Goal: Task Accomplishment & Management: Use online tool/utility

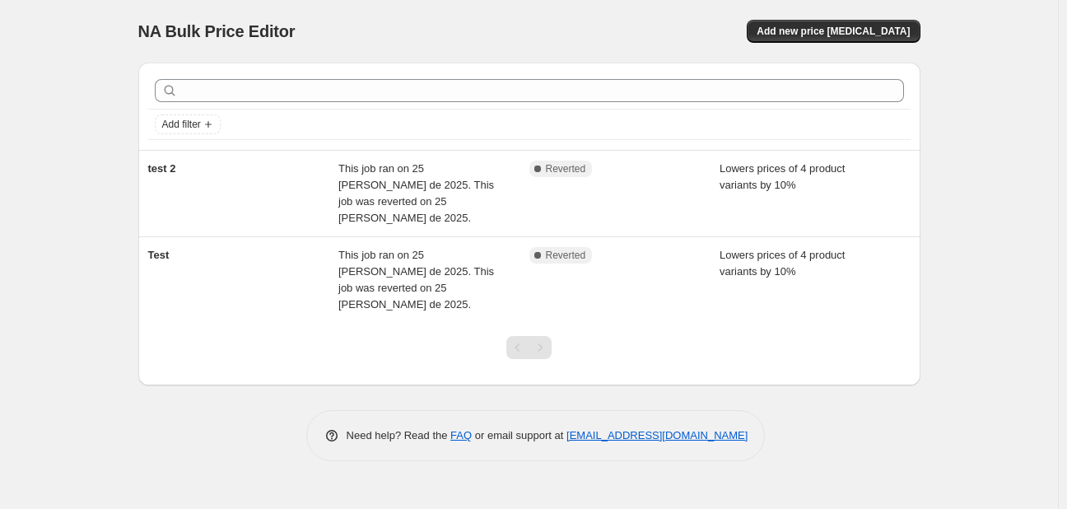
click at [483, 14] on div "NA Bulk Price Editor. This page is ready NA Bulk Price Editor Add new price [ME…" at bounding box center [529, 31] width 782 height 63
click at [874, 28] on span "Add new price [MEDICAL_DATA]" at bounding box center [832, 31] width 153 height 13
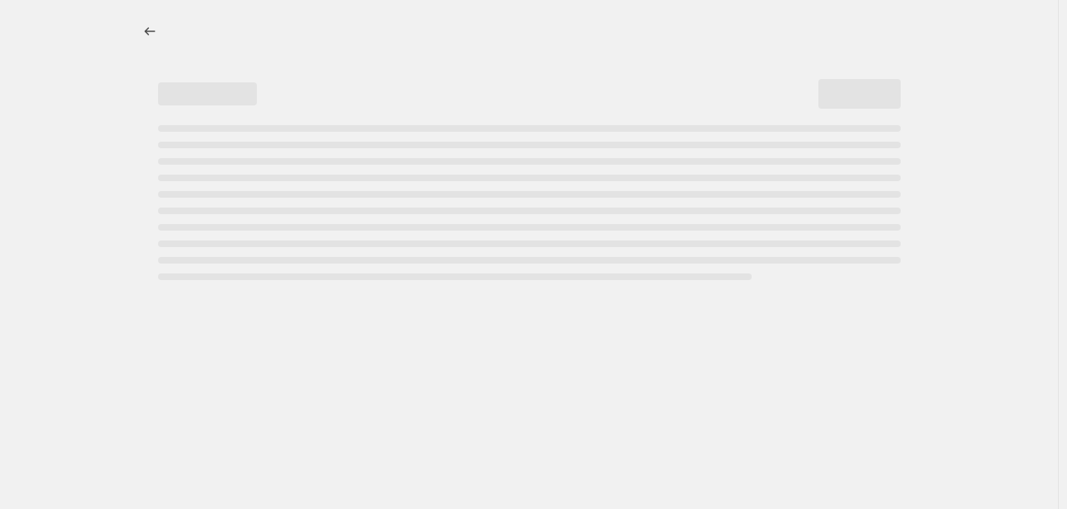
select select "percentage"
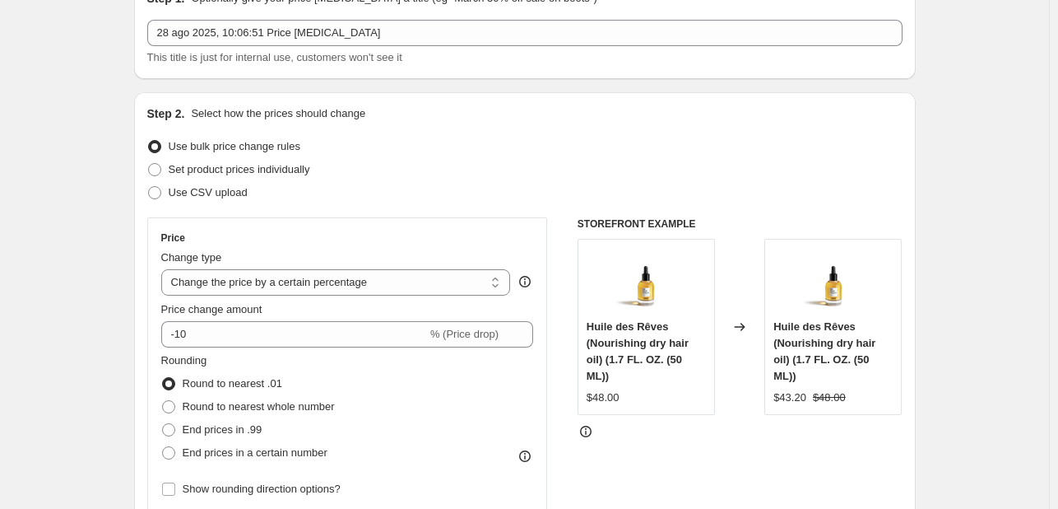
scroll to position [82, 0]
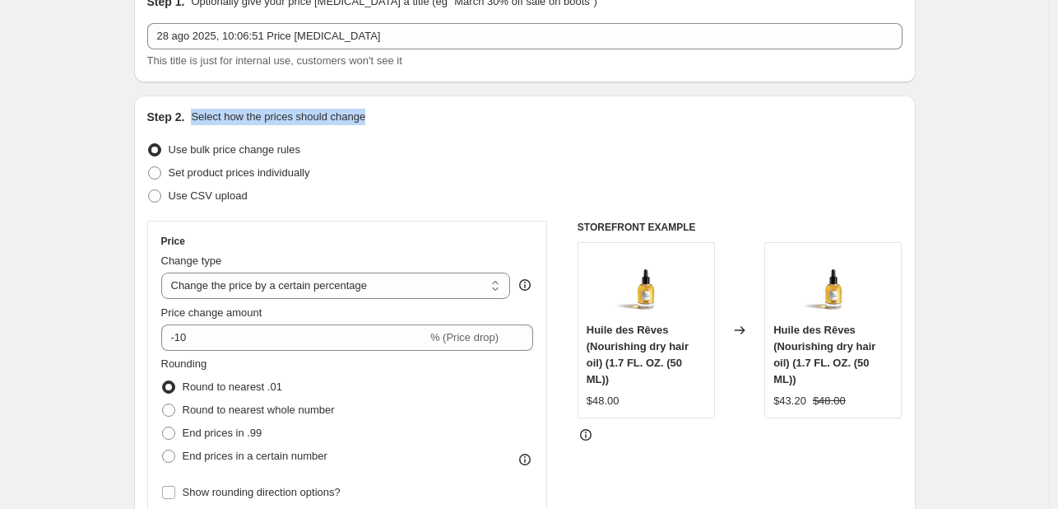
drag, startPoint x: 198, startPoint y: 114, endPoint x: 404, endPoint y: 113, distance: 206.6
click at [404, 113] on div "Step 2. Select how the prices should change" at bounding box center [524, 117] width 755 height 16
copy p "Select how the prices should change"
click at [424, 282] on select "Change the price to a certain amount Change the price by a certain amount Chang…" at bounding box center [336, 285] width 350 height 26
click at [165, 272] on select "Change the price to a certain amount Change the price by a certain amount Chang…" at bounding box center [336, 285] width 350 height 26
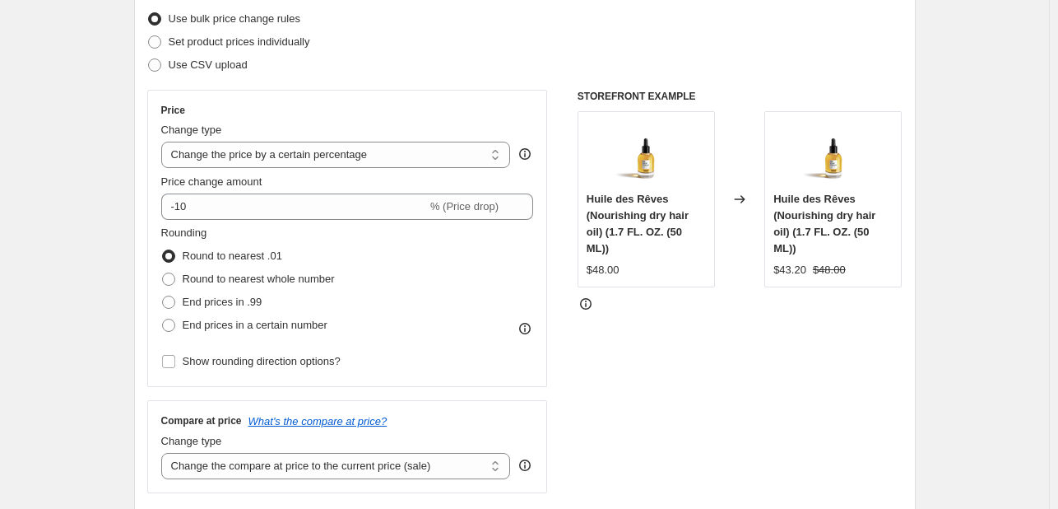
scroll to position [247, 0]
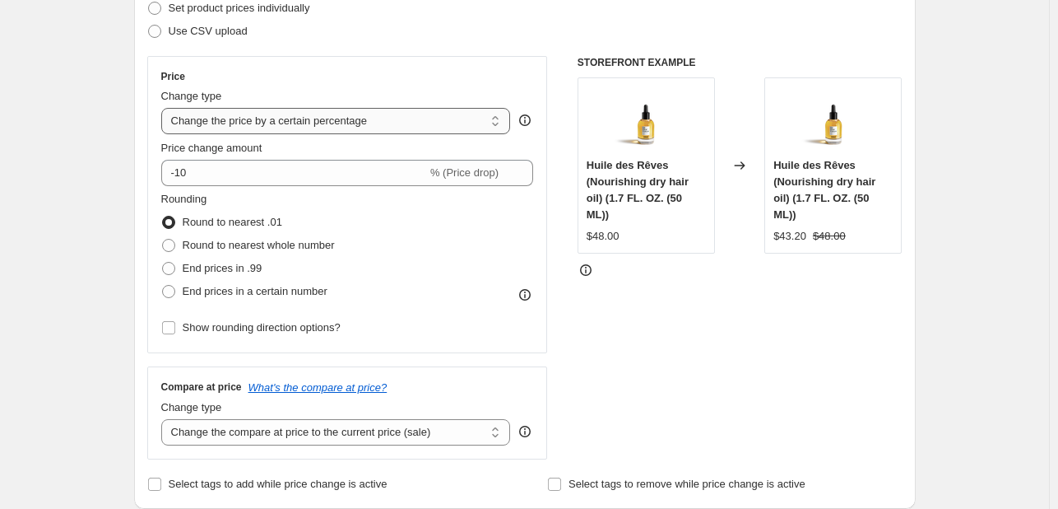
click at [439, 132] on select "Change the price to a certain amount Change the price by a certain amount Chang…" at bounding box center [336, 121] width 350 height 26
click at [165, 108] on select "Change the price to a certain amount Change the price by a certain amount Chang…" at bounding box center [336, 121] width 350 height 26
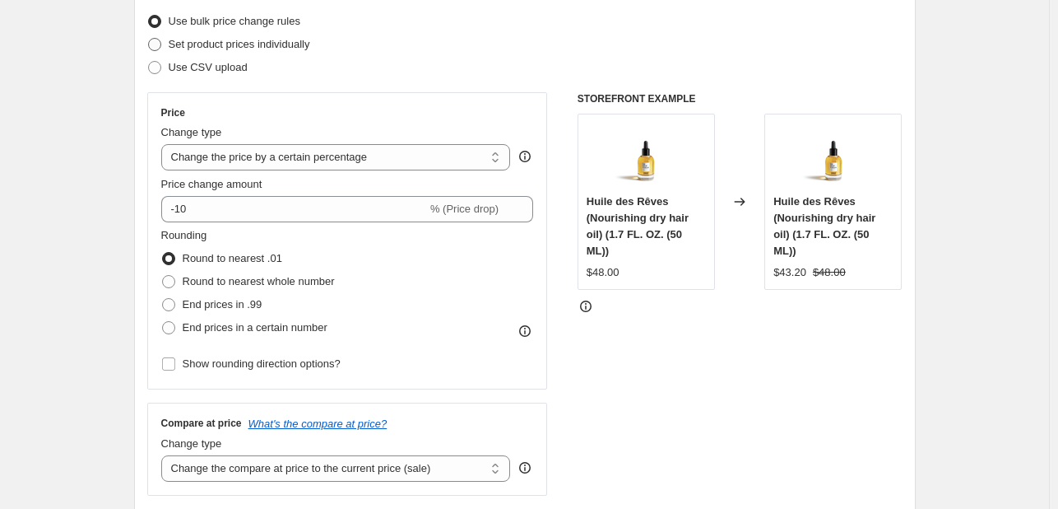
scroll to position [165, 0]
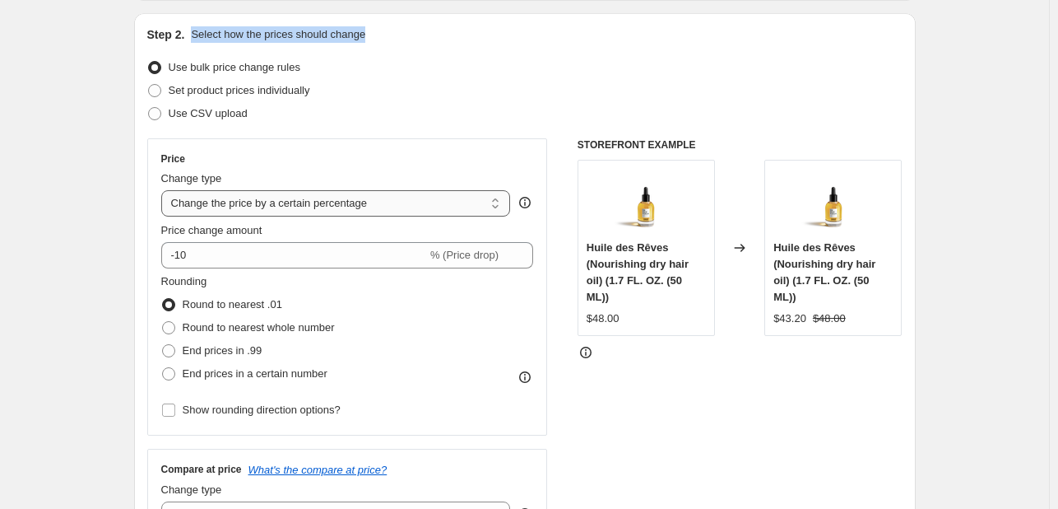
click at [421, 207] on select "Change the price to a certain amount Change the price by a certain amount Chang…" at bounding box center [336, 203] width 350 height 26
click at [165, 190] on select "Change the price to a certain amount Change the price by a certain amount Chang…" at bounding box center [336, 203] width 350 height 26
drag, startPoint x: 173, startPoint y: 205, endPoint x: 238, endPoint y: 202, distance: 65.1
click at [238, 202] on select "Change the price to a certain amount Change the price by a certain amount Chang…" at bounding box center [336, 203] width 350 height 26
click at [165, 190] on select "Change the price to a certain amount Change the price by a certain amount Chang…" at bounding box center [336, 203] width 350 height 26
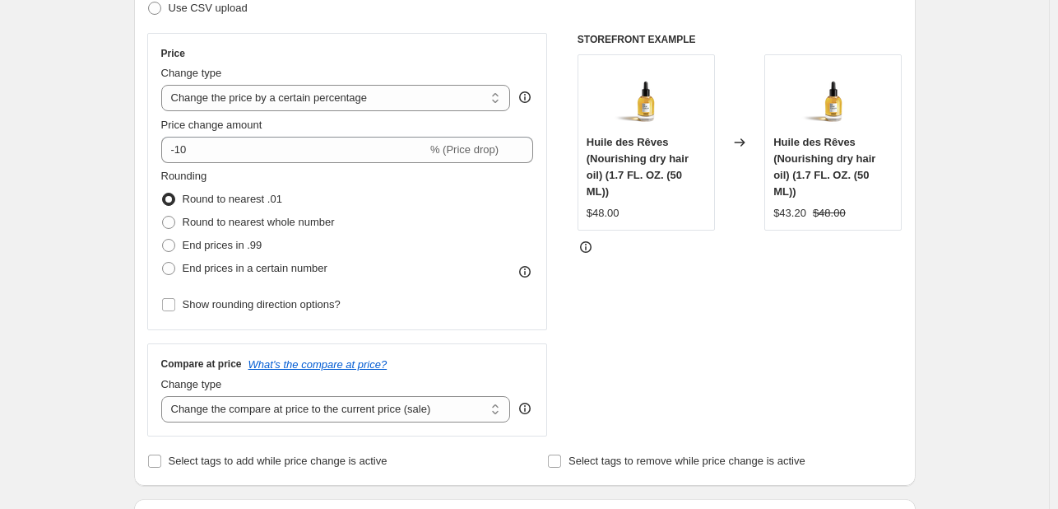
scroll to position [247, 0]
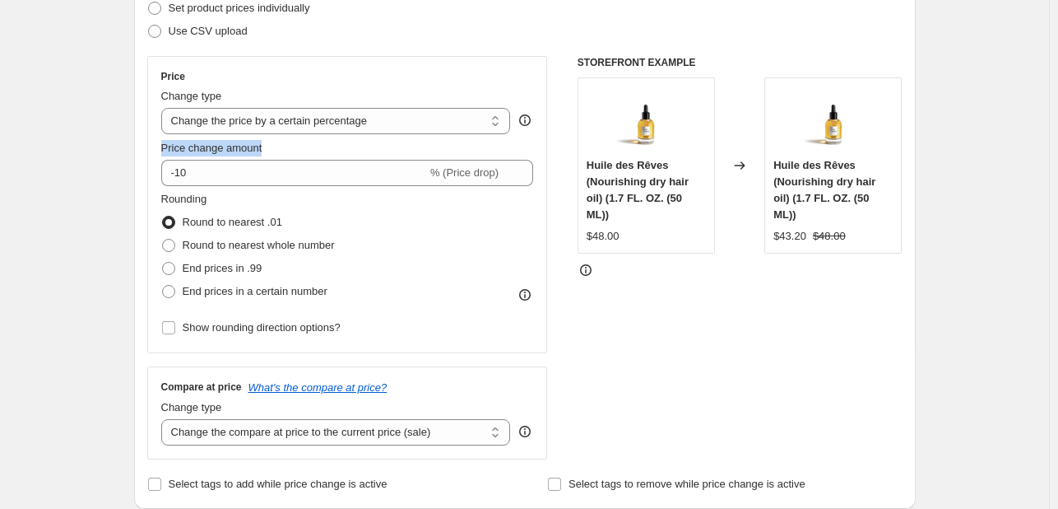
drag, startPoint x: 191, startPoint y: 146, endPoint x: 277, endPoint y: 143, distance: 85.6
click at [277, 143] on div "Price Change type Change the price to a certain amount Change the price by a ce…" at bounding box center [347, 204] width 401 height 297
copy span "Price change amount"
drag, startPoint x: 317, startPoint y: 221, endPoint x: 267, endPoint y: 234, distance: 51.7
click at [186, 221] on div "Round to nearest .01" at bounding box center [248, 222] width 174 height 23
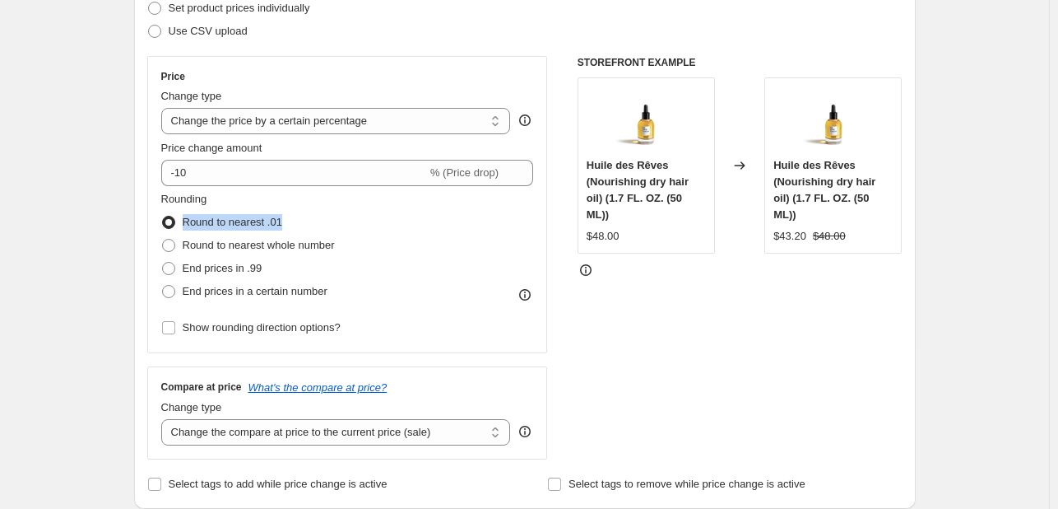
copy span "Round to nearest .01"
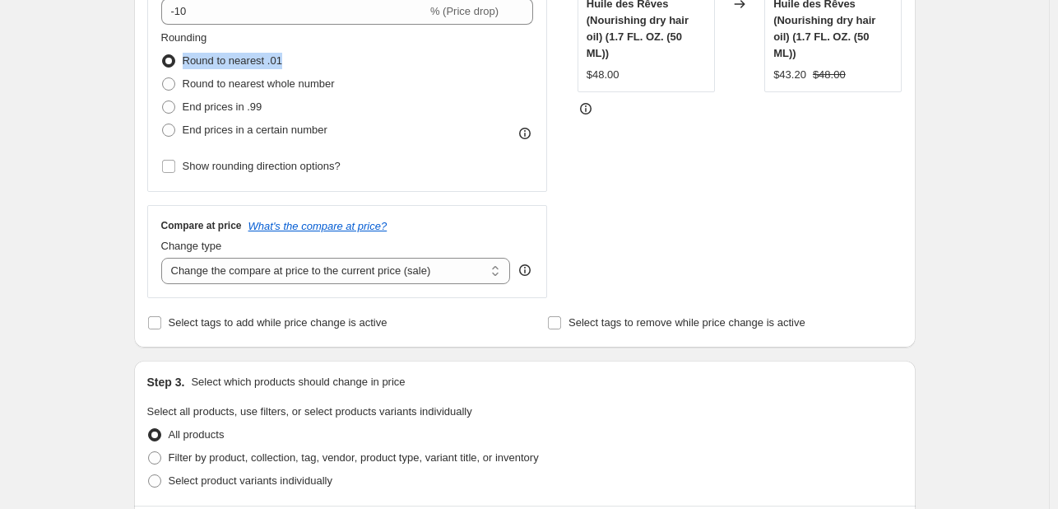
scroll to position [411, 0]
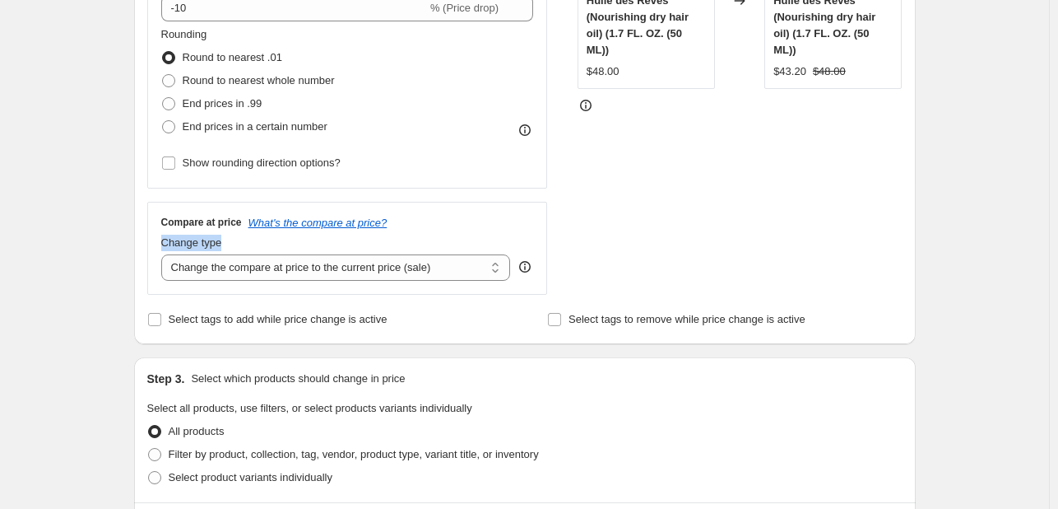
drag, startPoint x: 156, startPoint y: 244, endPoint x: 235, endPoint y: 241, distance: 79.1
click at [235, 241] on div "Compare at price What's the compare at price? Change type Change the compare at…" at bounding box center [347, 248] width 401 height 92
copy span "Change type"
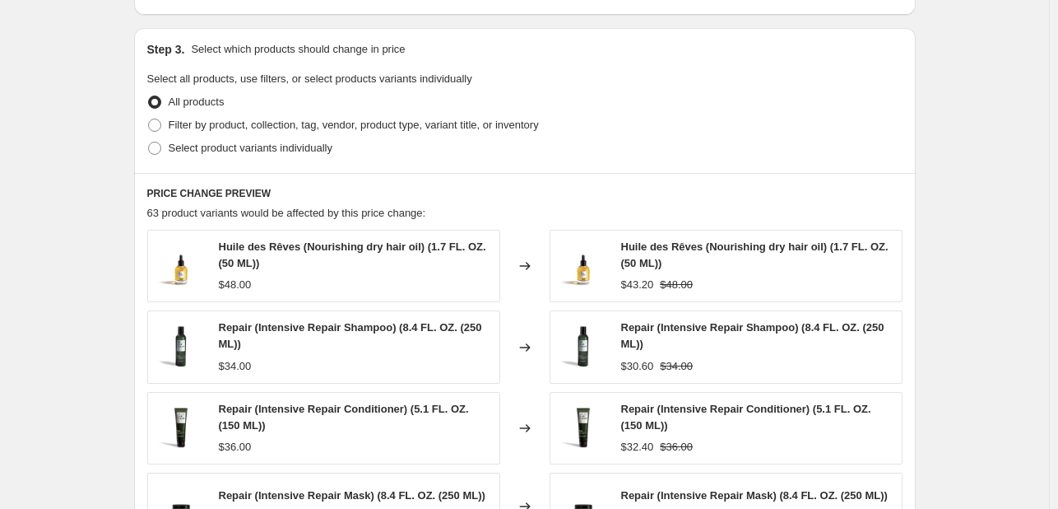
scroll to position [741, 0]
click at [179, 128] on span "Filter by product, collection, tag, vendor, product type, variant title, or inv…" at bounding box center [354, 125] width 370 height 12
click at [149, 119] on input "Filter by product, collection, tag, vendor, product type, variant title, or inv…" at bounding box center [148, 119] width 1 height 1
radio input "true"
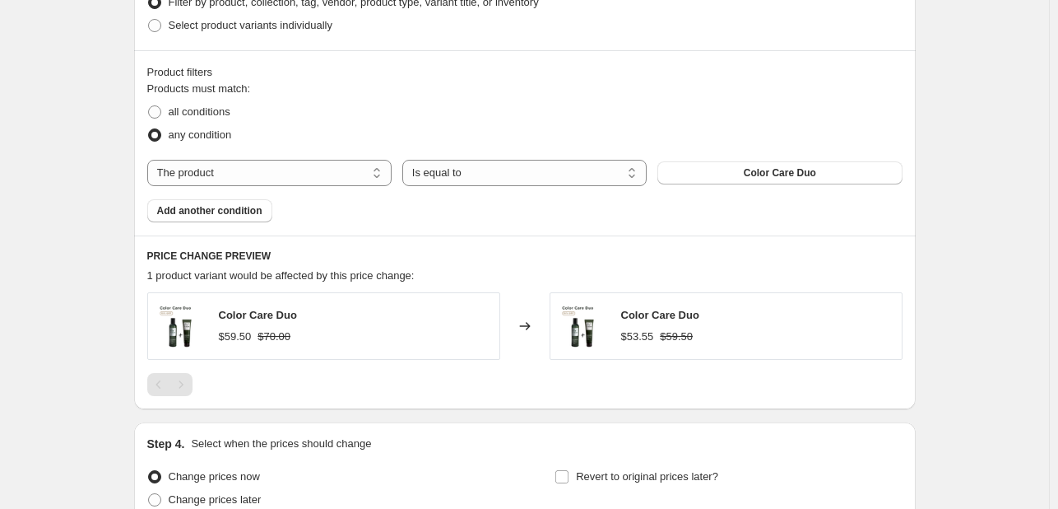
scroll to position [853, 0]
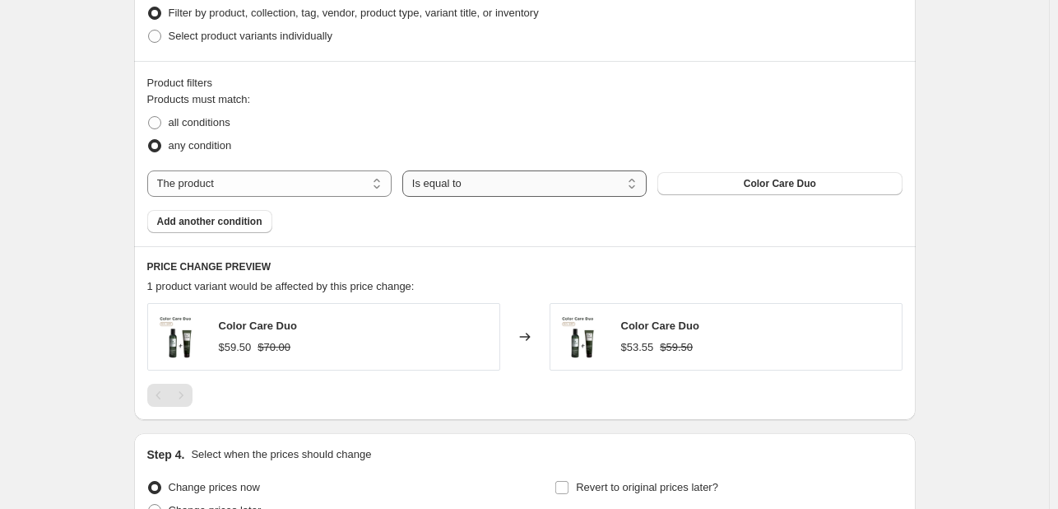
click at [518, 176] on select "Is equal to Is not equal to" at bounding box center [524, 183] width 244 height 26
click at [290, 183] on select "The product The product's collection The product's tag The product's vendor The…" at bounding box center [269, 183] width 244 height 26
click at [370, 130] on div "all conditions" at bounding box center [524, 122] width 755 height 23
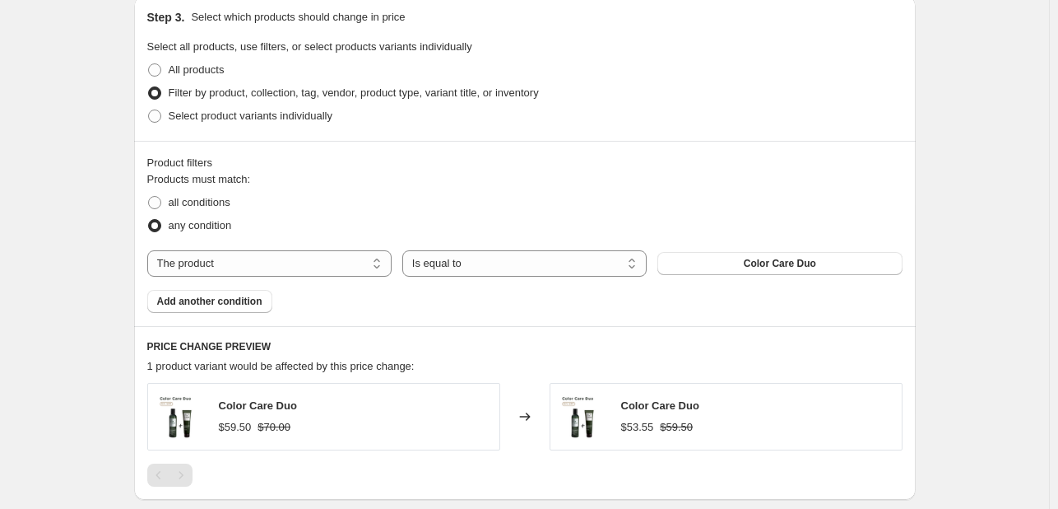
scroll to position [770, 0]
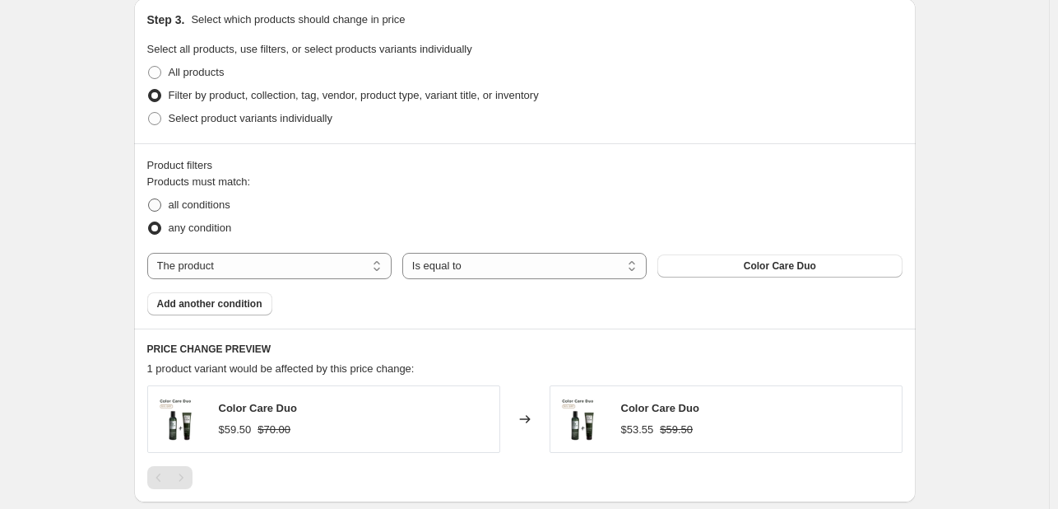
click at [170, 202] on label "all conditions" at bounding box center [188, 204] width 83 height 23
click at [149, 199] on input "all conditions" at bounding box center [148, 198] width 1 height 1
radio input "true"
click at [450, 266] on select "Is equal to Is not equal to" at bounding box center [524, 266] width 244 height 26
click at [673, 317] on div "Product filters Products must match: all conditions any condition The product T…" at bounding box center [525, 235] width 782 height 185
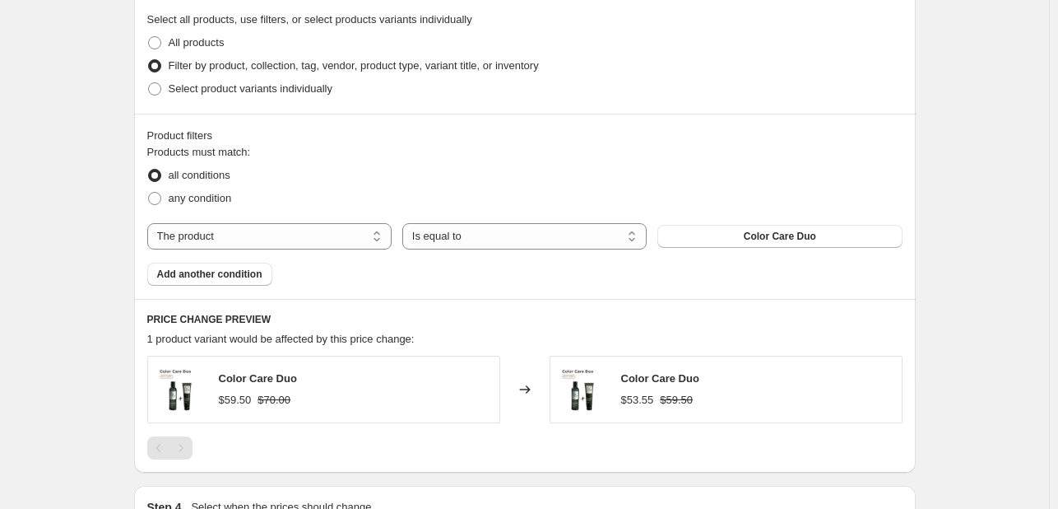
scroll to position [853, 0]
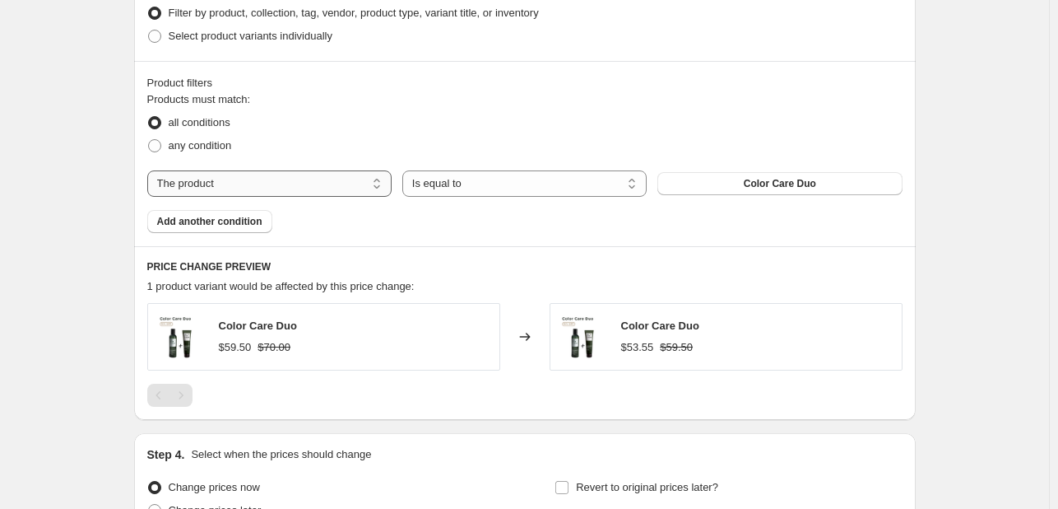
click at [245, 185] on select "The product The product's collection The product's tag The product's vendor The…" at bounding box center [269, 183] width 244 height 26
select select "collection"
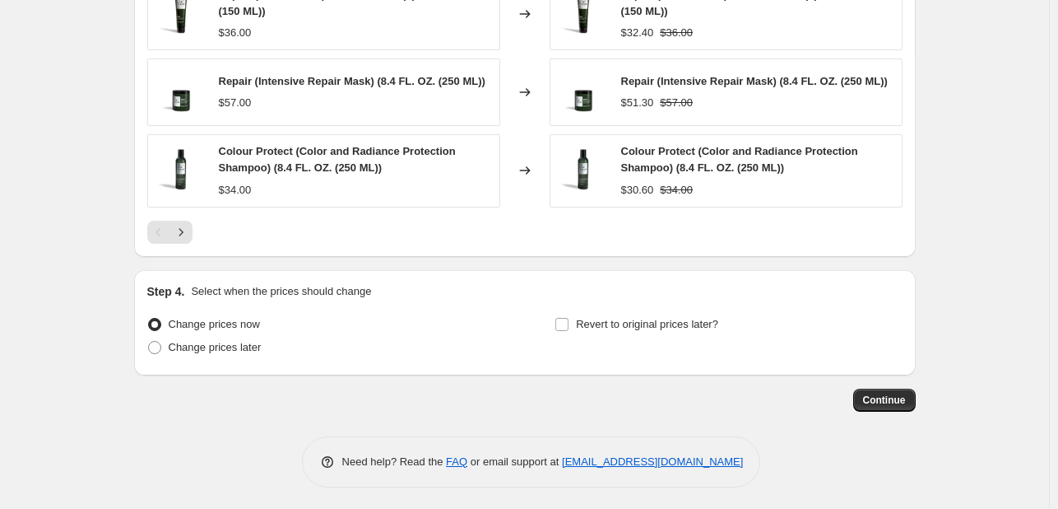
scroll to position [1346, 0]
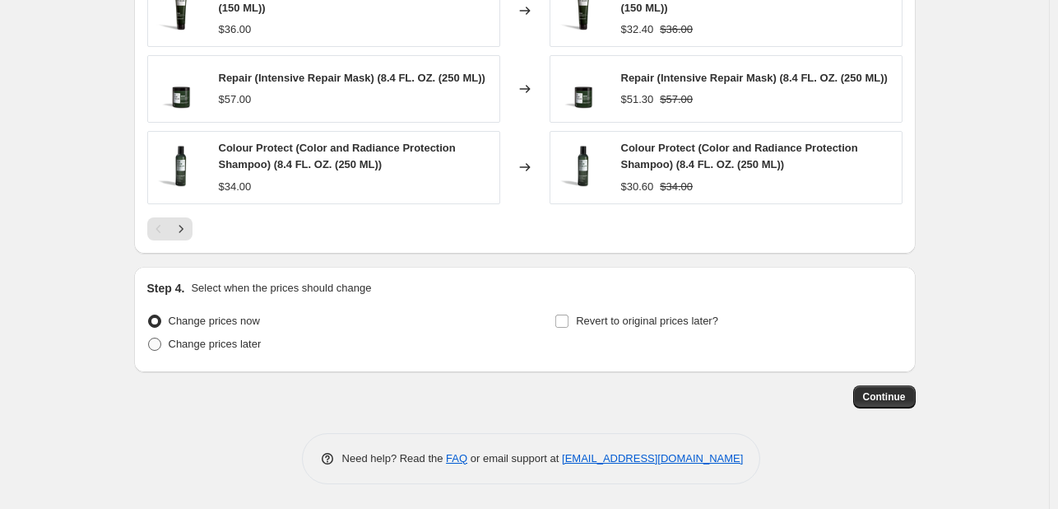
click at [243, 346] on span "Change prices later" at bounding box center [215, 343] width 93 height 12
click at [149, 338] on input "Change prices later" at bounding box center [148, 337] width 1 height 1
radio input "true"
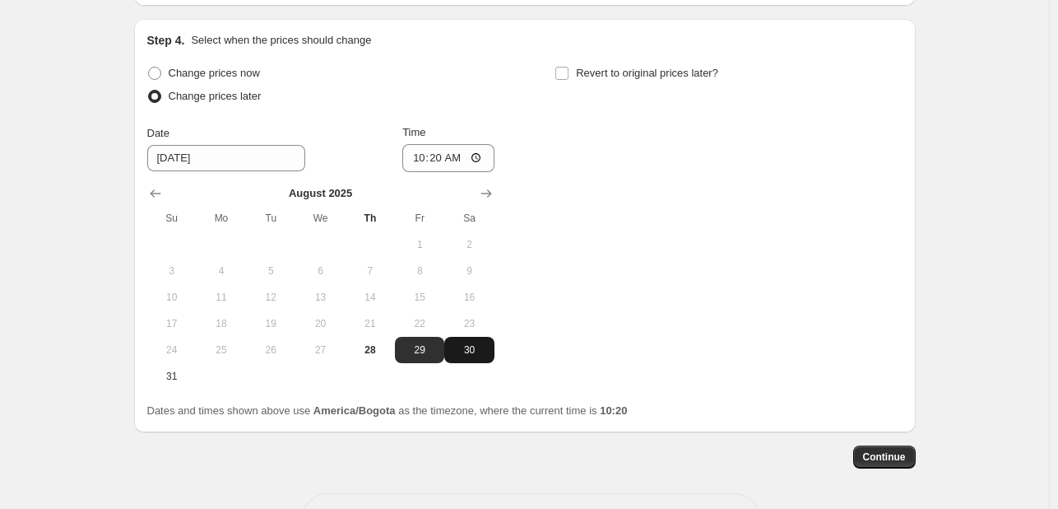
scroll to position [1592, 0]
click at [568, 78] on input "Revert to original prices later?" at bounding box center [562, 71] width 13 height 13
checkbox input "true"
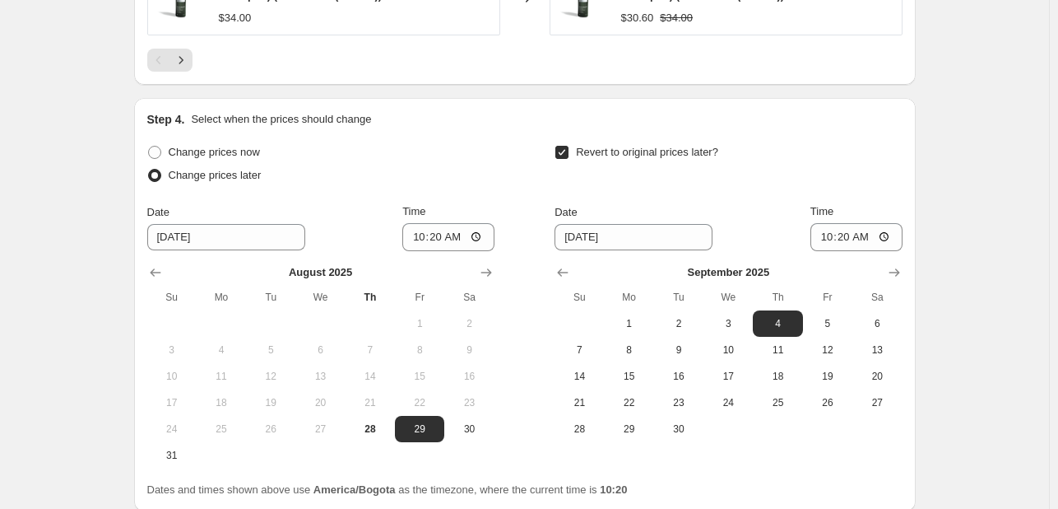
scroll to position [1510, 0]
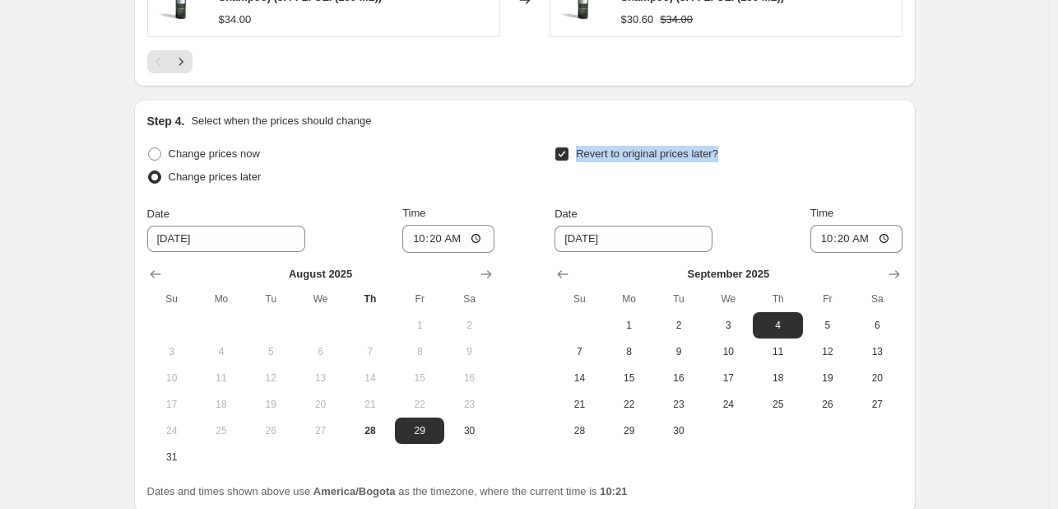
drag, startPoint x: 739, startPoint y: 166, endPoint x: 695, endPoint y: 199, distance: 54.6
click at [579, 156] on div "Revert to original prices later?" at bounding box center [728, 166] width 347 height 49
copy span "Revert to original prices later?"
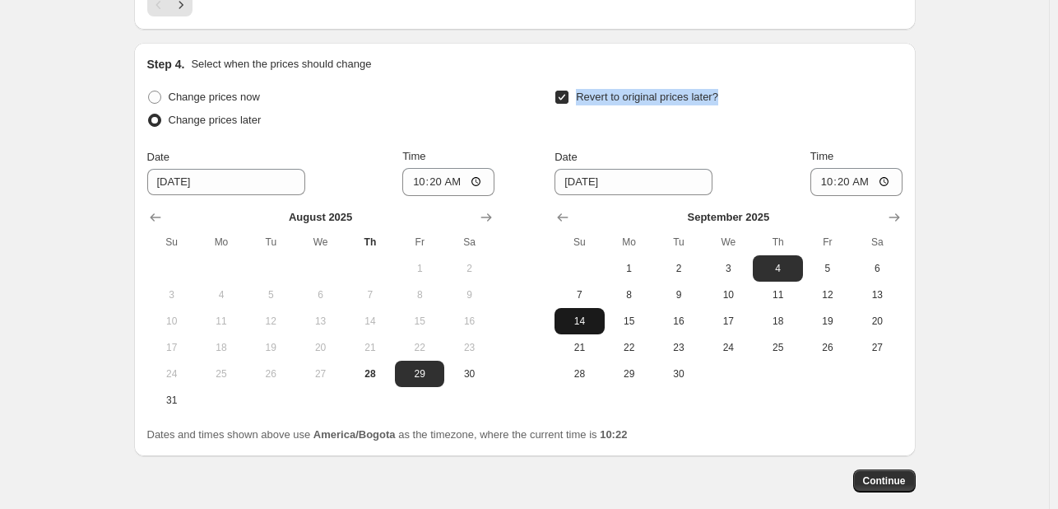
scroll to position [1653, 0]
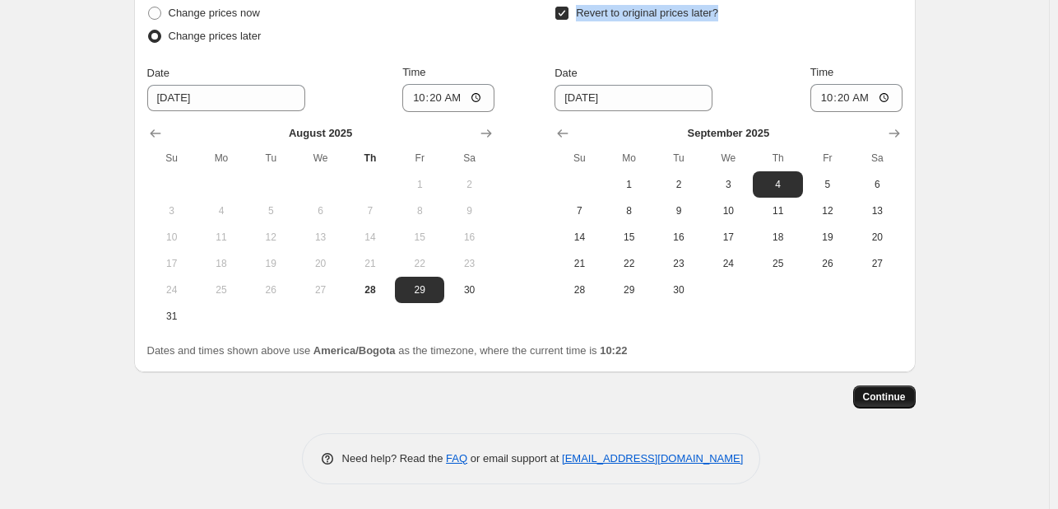
click at [871, 399] on span "Continue" at bounding box center [884, 396] width 43 height 13
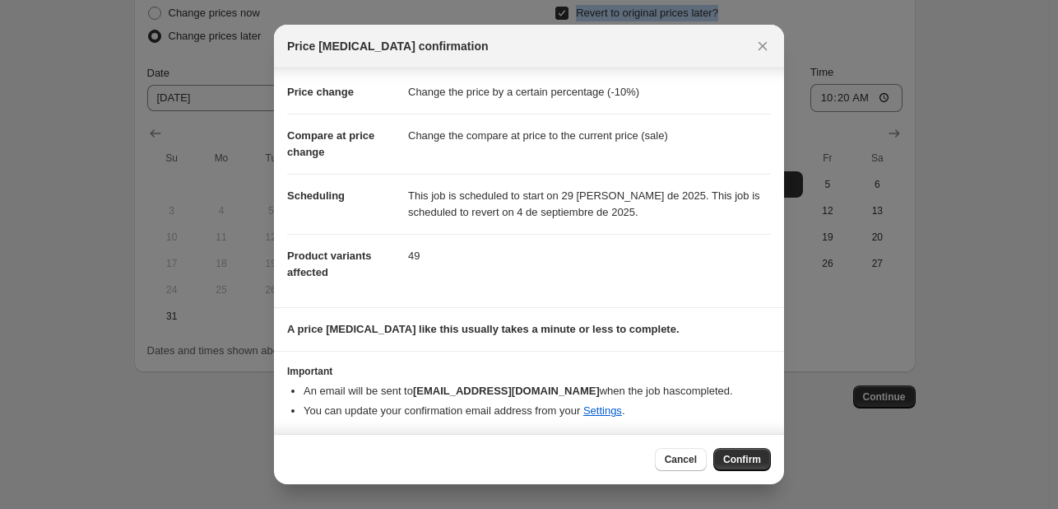
scroll to position [28, 0]
click at [759, 42] on icon "Close" at bounding box center [763, 46] width 9 height 9
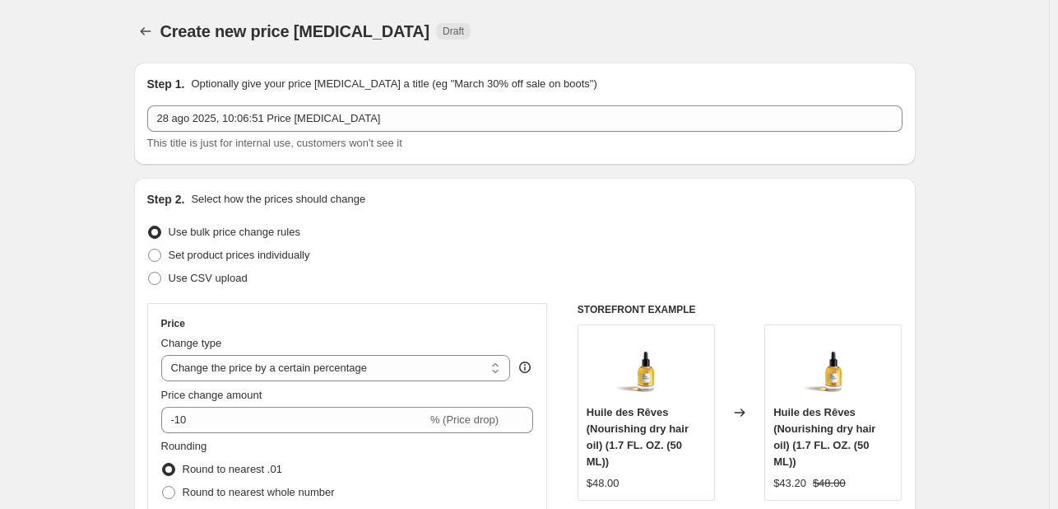
scroll to position [1653, 0]
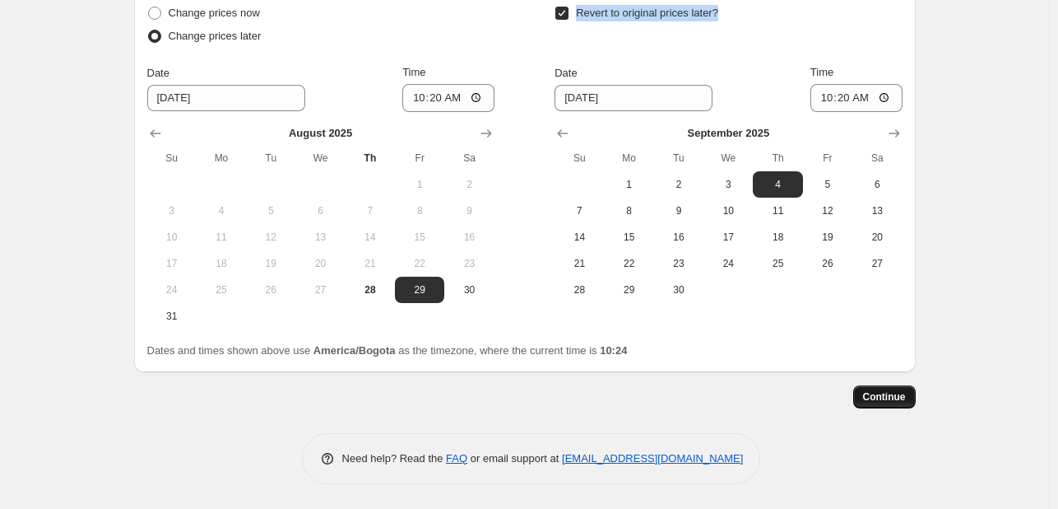
click at [869, 399] on span "Continue" at bounding box center [884, 396] width 43 height 13
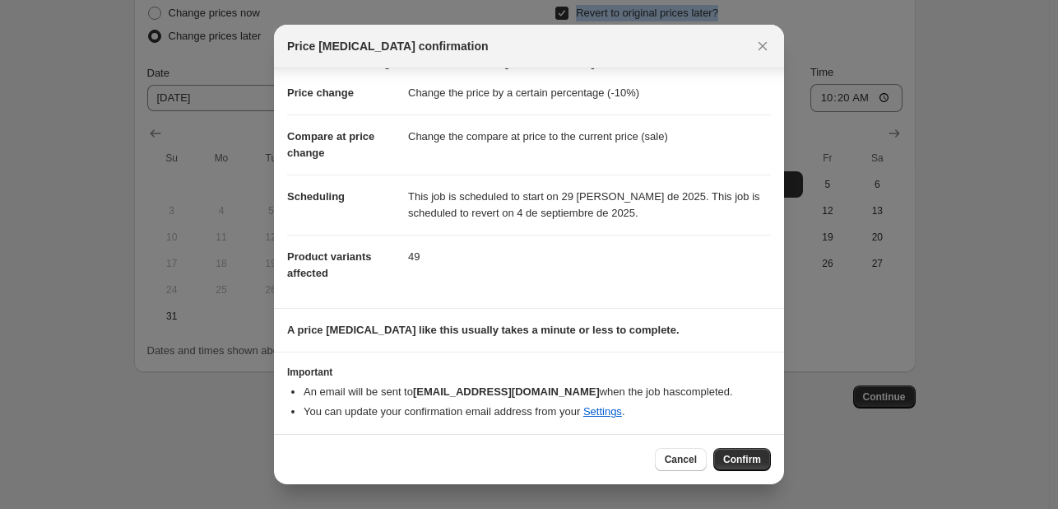
scroll to position [28, 0]
click at [667, 462] on span "Cancel" at bounding box center [681, 459] width 32 height 13
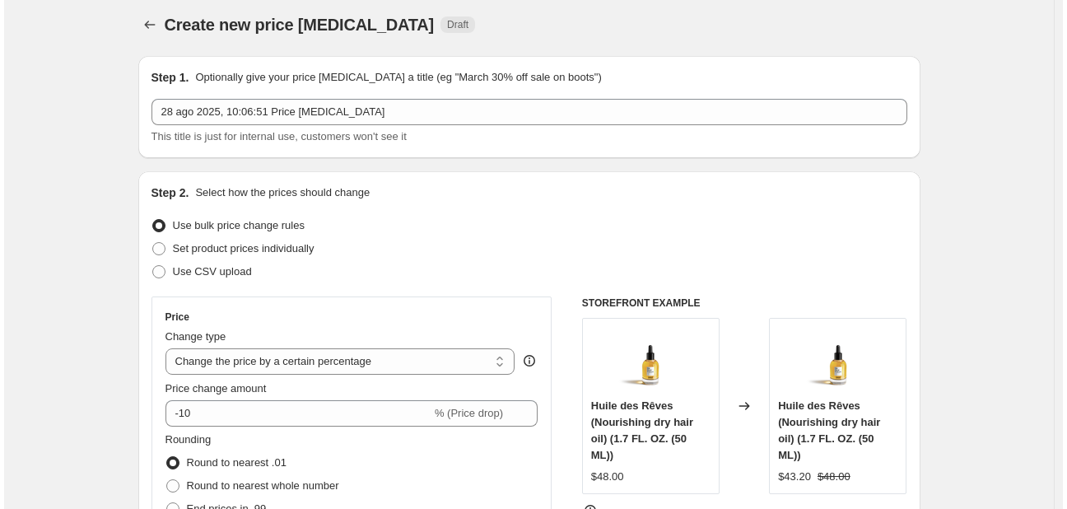
scroll to position [0, 0]
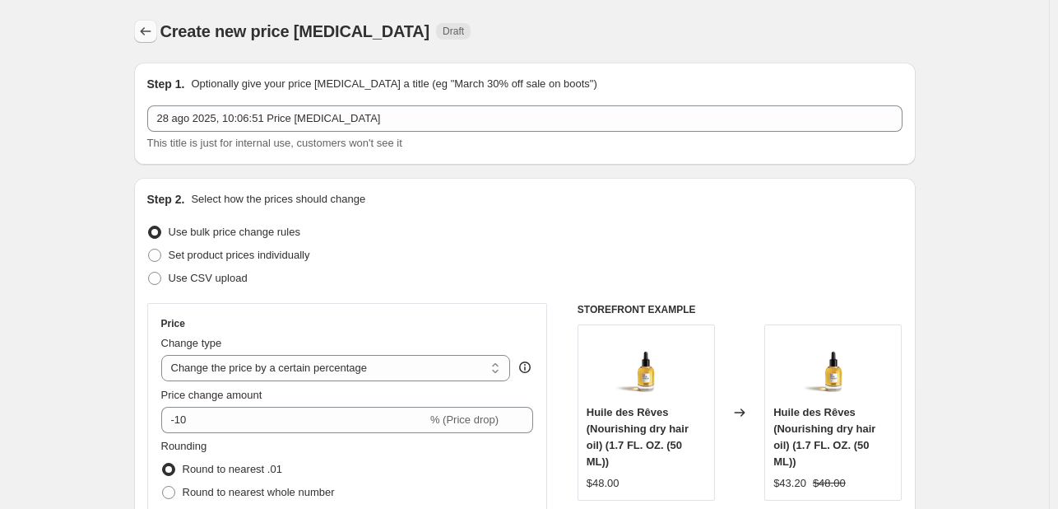
click at [152, 34] on icon "Price change jobs" at bounding box center [145, 31] width 16 height 16
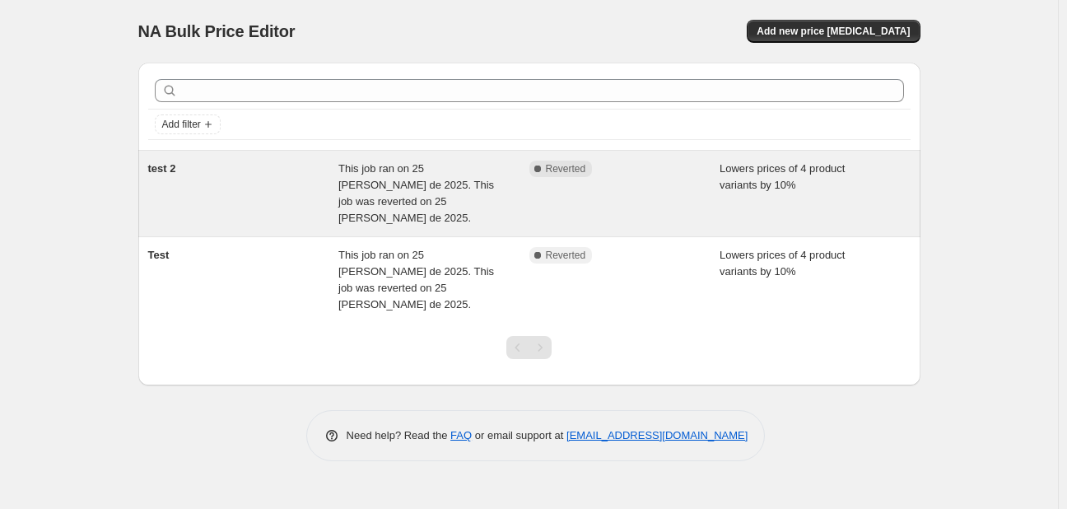
click at [632, 200] on div "Complete Reverted" at bounding box center [624, 193] width 191 height 66
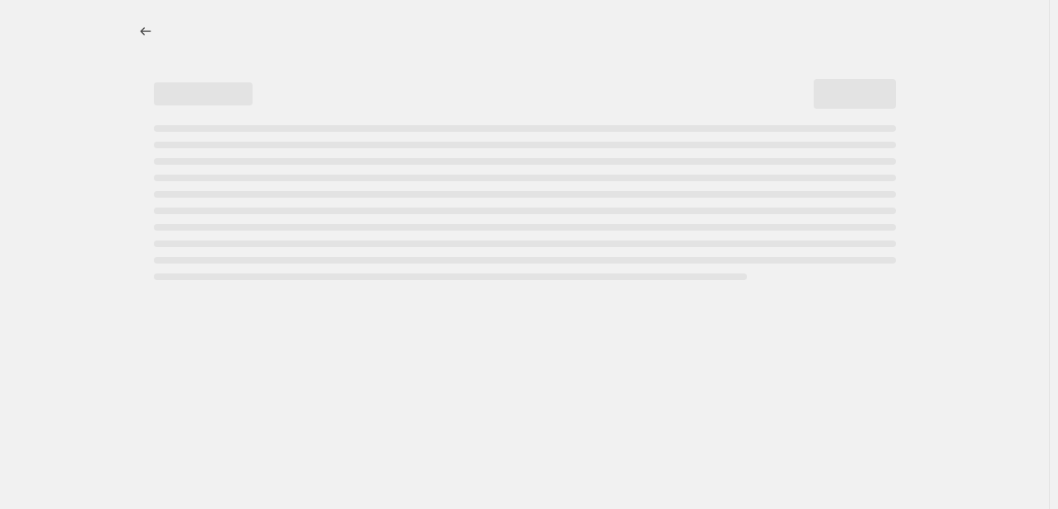
select select "percentage"
select select "collection"
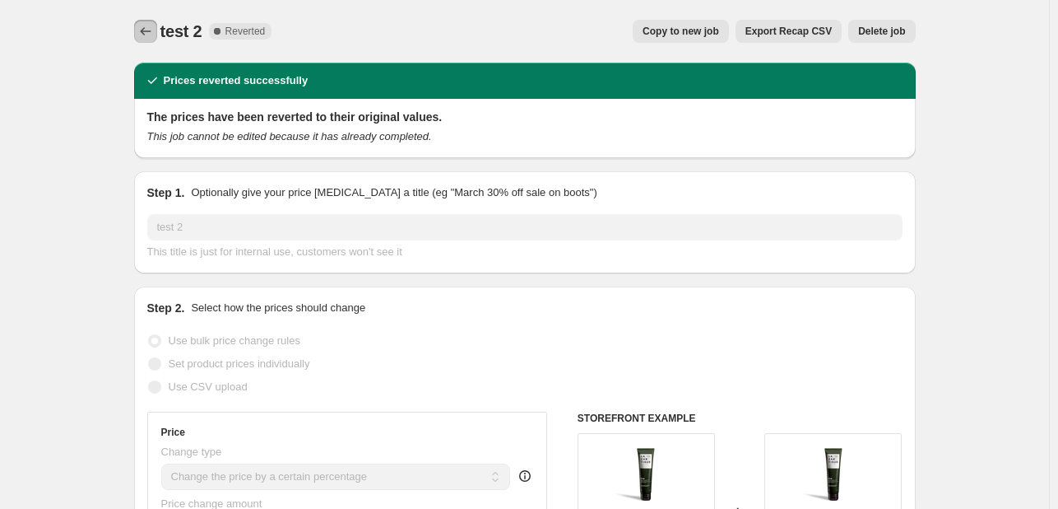
click at [148, 29] on icon "Price change jobs" at bounding box center [145, 31] width 16 height 16
